Goal: Check status: Check status

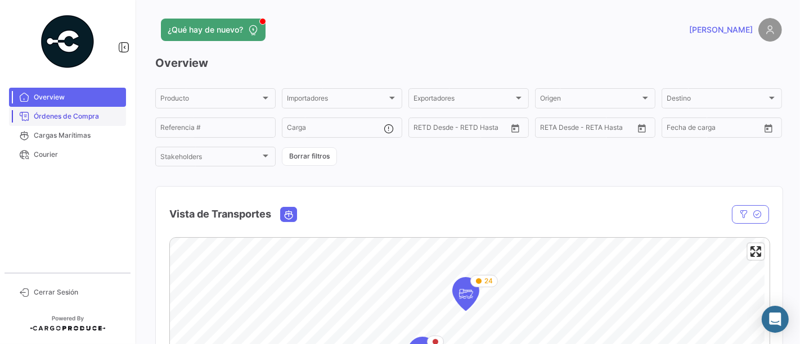
click at [82, 116] on span "Órdenes de Compra" at bounding box center [78, 116] width 88 height 10
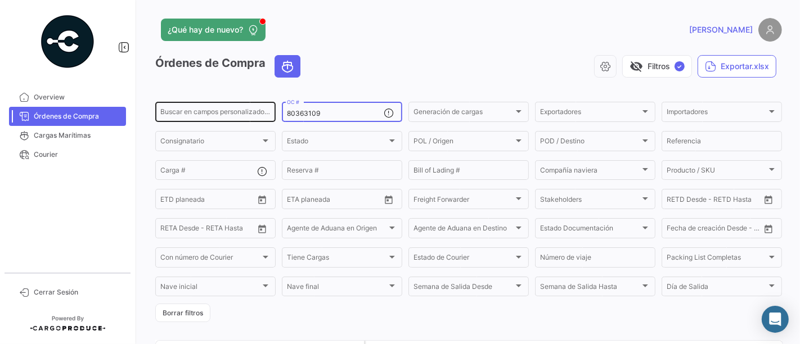
drag, startPoint x: 344, startPoint y: 115, endPoint x: 269, endPoint y: 121, distance: 75.1
click at [0, 0] on div "Buscar en campos personalizados... 80363109 OC # Generación de cargas Generació…" at bounding box center [0, 0] width 0 height 0
paste input "532"
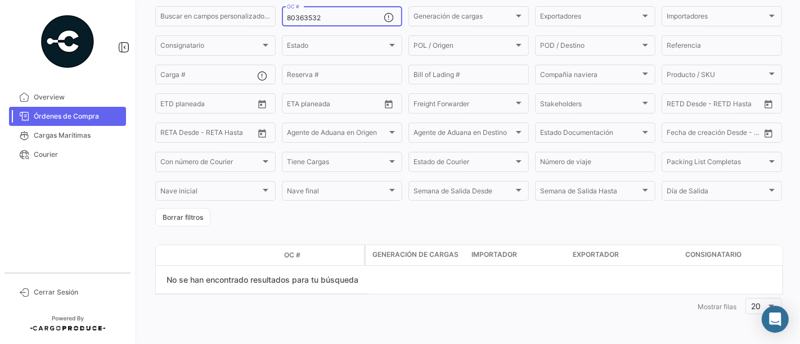
scroll to position [96, 0]
drag, startPoint x: 348, startPoint y: 15, endPoint x: 250, endPoint y: 22, distance: 98.7
click at [282, 17] on div "80363532 OC #" at bounding box center [342, 15] width 120 height 22
paste input "70"
drag, startPoint x: 334, startPoint y: 15, endPoint x: 278, endPoint y: 15, distance: 56.2
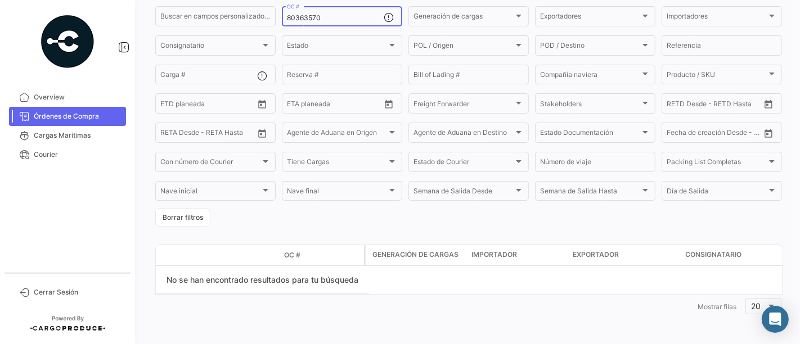
click at [278, 15] on form "Buscar en campos personalizados... 80363570 OC # Generación de cargas Generació…" at bounding box center [468, 115] width 627 height 222
paste input "4457"
drag, startPoint x: 343, startPoint y: 18, endPoint x: 271, endPoint y: 19, distance: 71.4
click at [0, 0] on div "Buscar en campos personalizados... 80364457 OC # Generación de cargas Generació…" at bounding box center [0, 0] width 0 height 0
paste input "50"
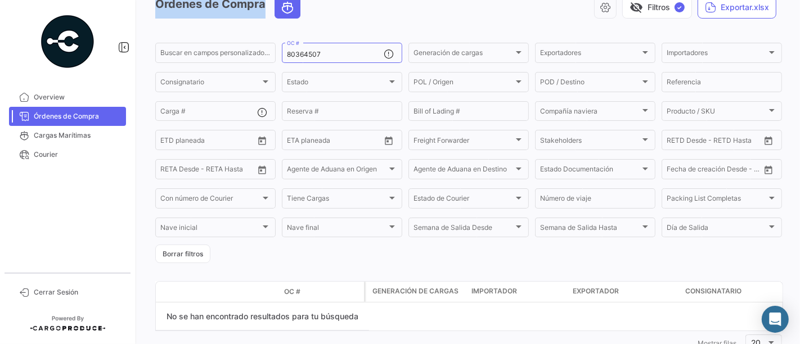
scroll to position [34, 0]
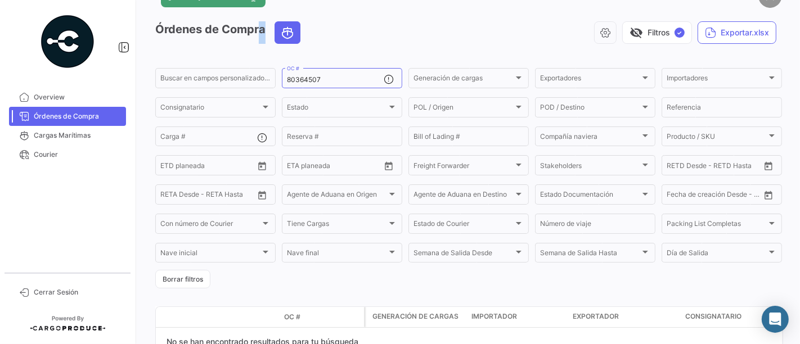
drag, startPoint x: 338, startPoint y: 16, endPoint x: 249, endPoint y: 21, distance: 89.6
click at [249, 21] on app-list-header "Órdenes de Compra visibility_off Filtros ✓ Exportar.xlsx Buscar en campos perso…" at bounding box center [468, 154] width 627 height 267
click at [330, 74] on div "80364507 OC #" at bounding box center [335, 77] width 97 height 22
click at [327, 81] on input "80364507" at bounding box center [335, 80] width 97 height 8
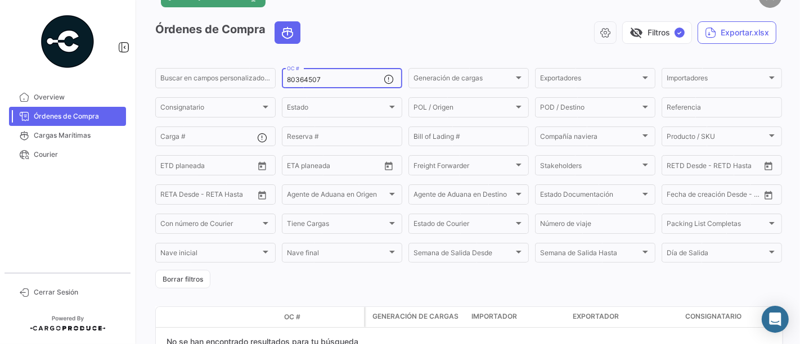
paste input "3532"
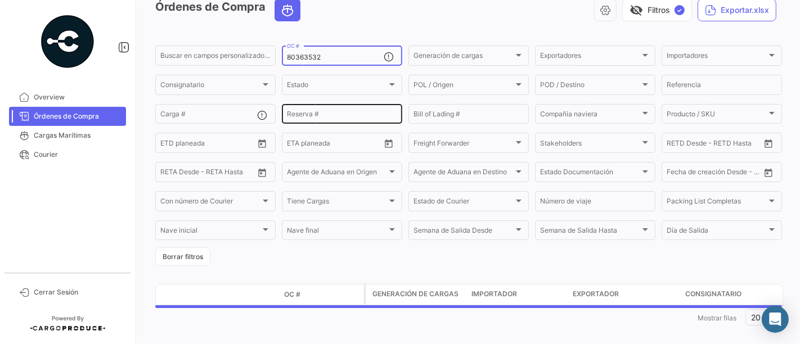
scroll to position [68, 0]
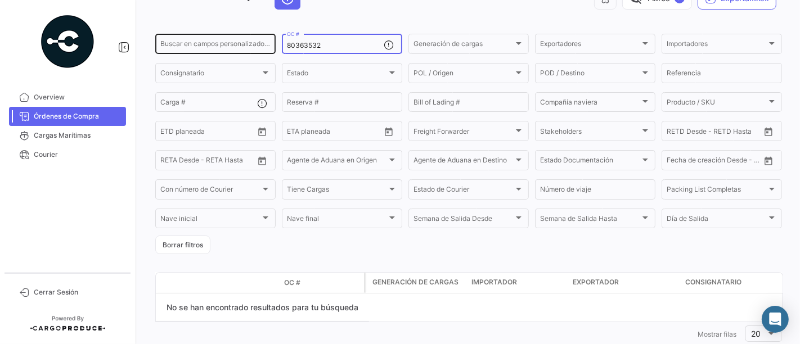
drag, startPoint x: 273, startPoint y: 48, endPoint x: 241, endPoint y: 52, distance: 31.7
click at [0, 0] on div "Buscar en campos personalizados... 80363532 OC # Generación de cargas Generació…" at bounding box center [0, 0] width 0 height 0
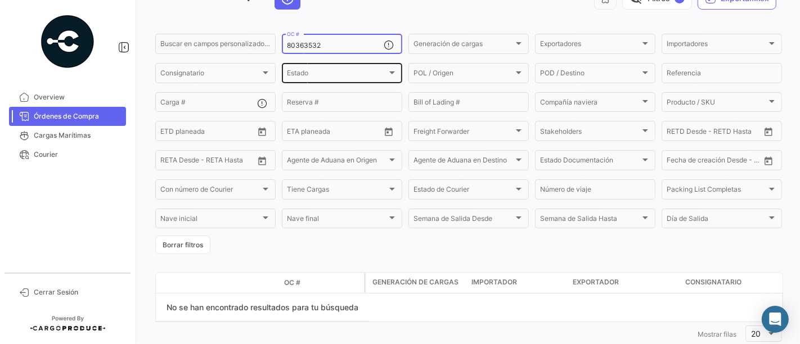
paste input "2718"
type input "80362718"
